Goal: Navigation & Orientation: Go to known website

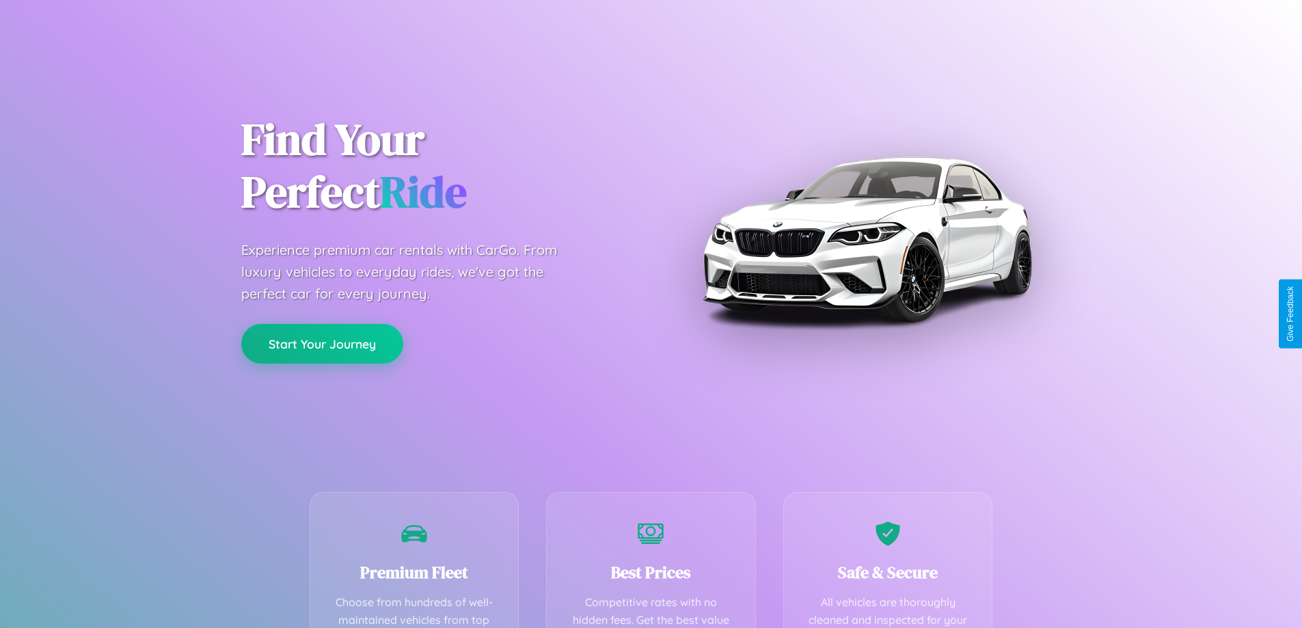
click at [322, 345] on button "Start Your Journey" at bounding box center [322, 344] width 162 height 40
click at [322, 343] on button "Start Your Journey" at bounding box center [322, 344] width 162 height 40
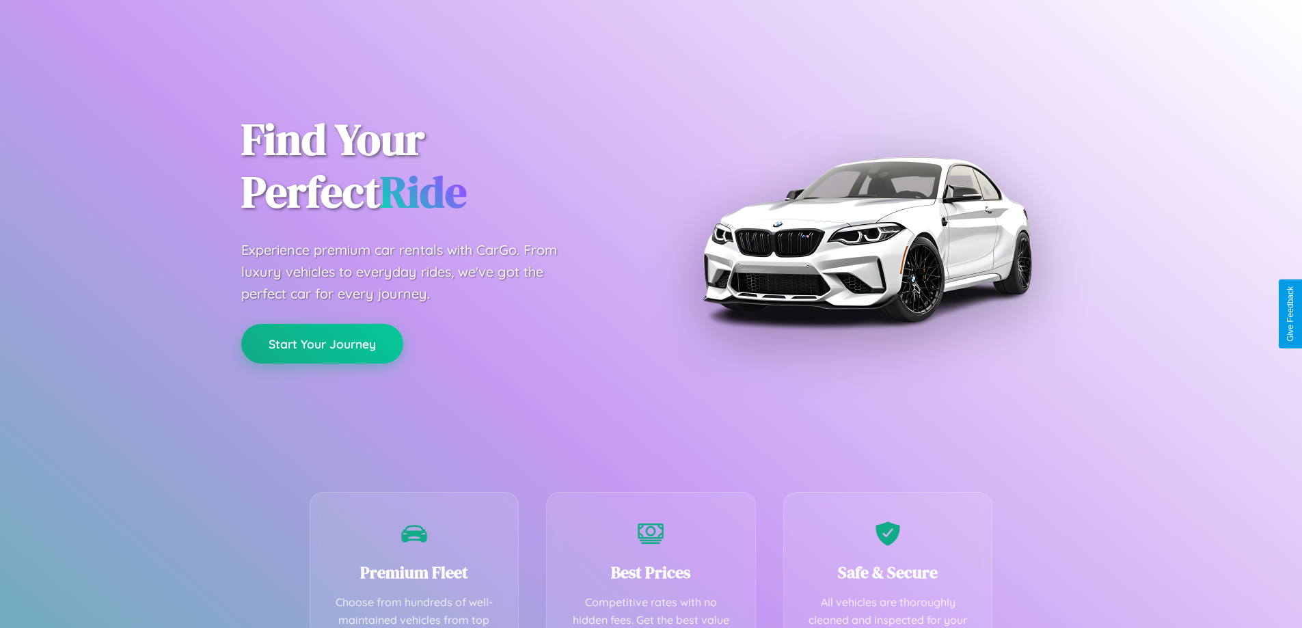
click at [322, 343] on button "Start Your Journey" at bounding box center [322, 344] width 162 height 40
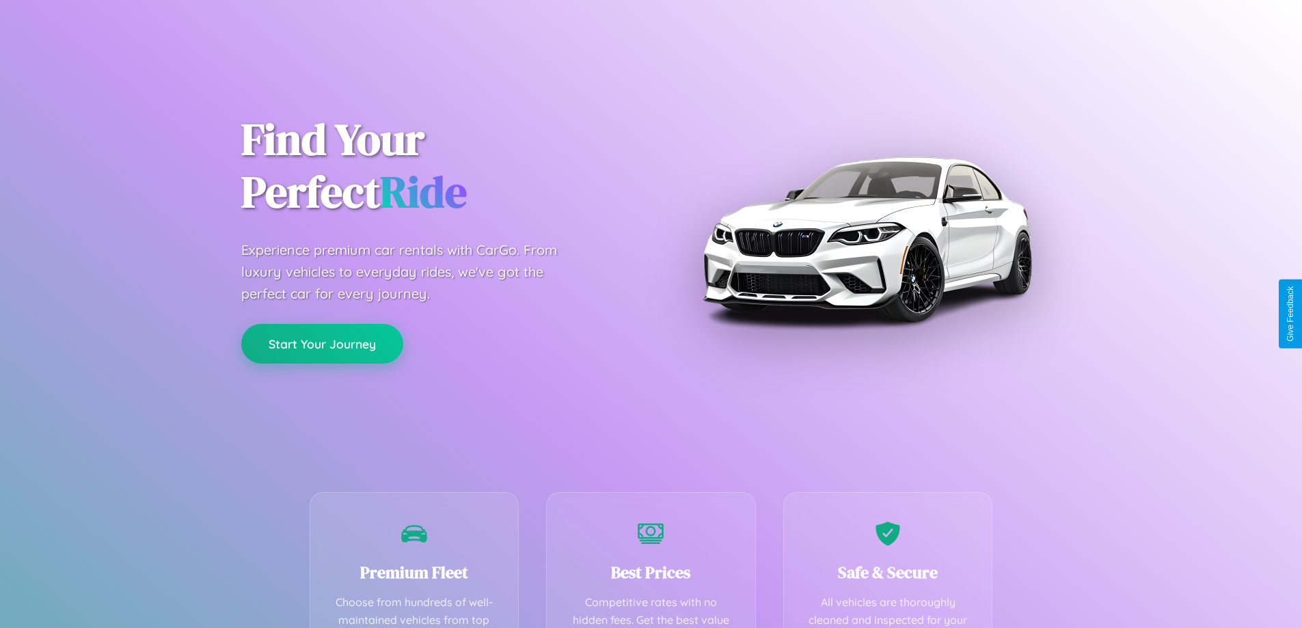
click at [322, 343] on button "Start Your Journey" at bounding box center [322, 344] width 162 height 40
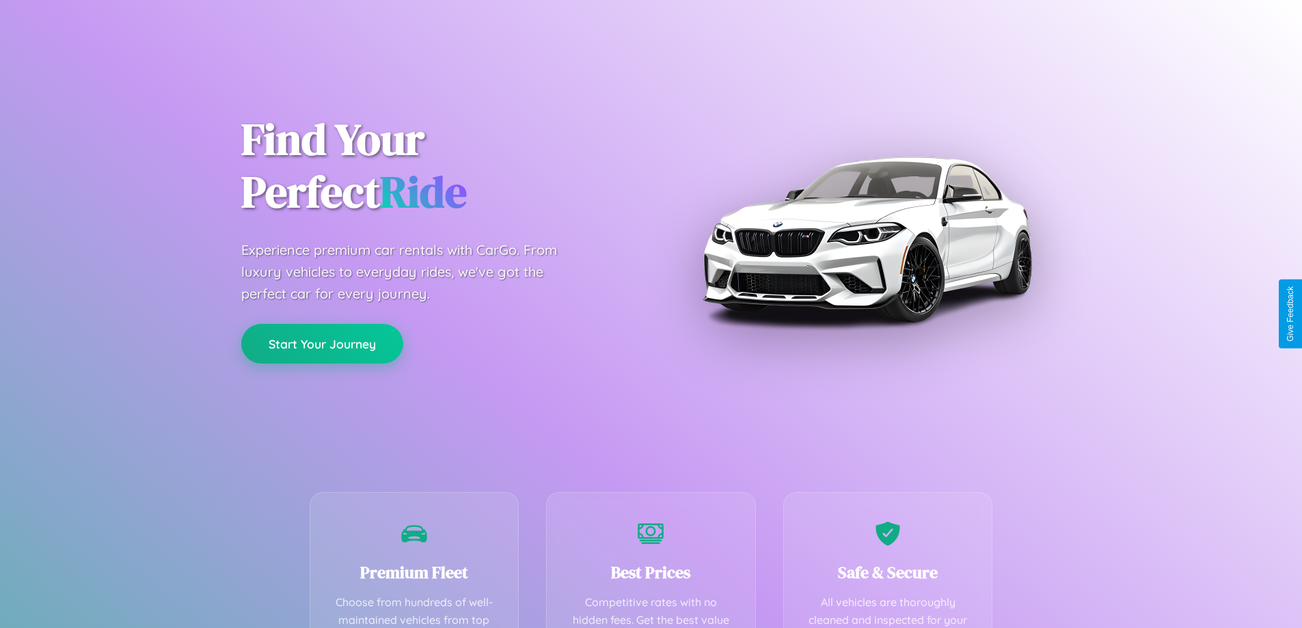
click at [322, 343] on button "Start Your Journey" at bounding box center [322, 344] width 162 height 40
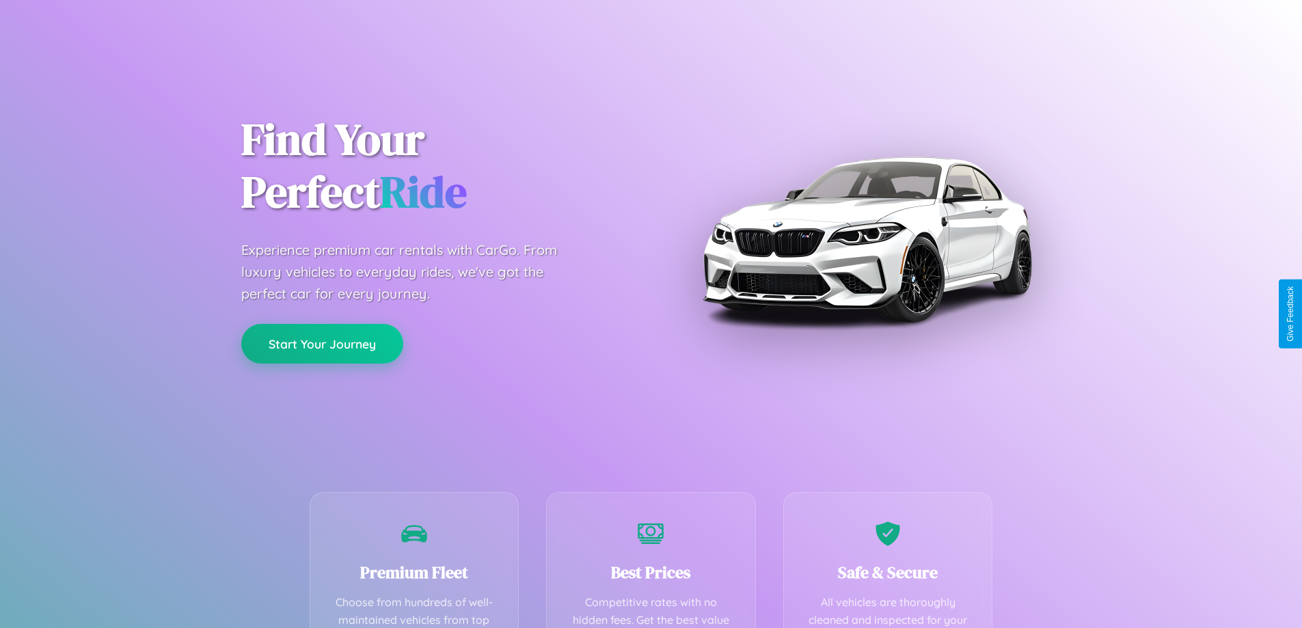
click at [322, 343] on button "Start Your Journey" at bounding box center [322, 344] width 162 height 40
